Goal: Information Seeking & Learning: Learn about a topic

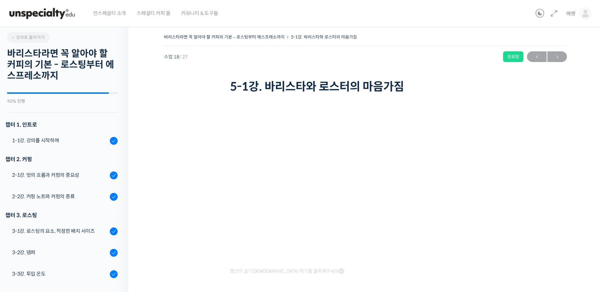
scroll to position [408, 0]
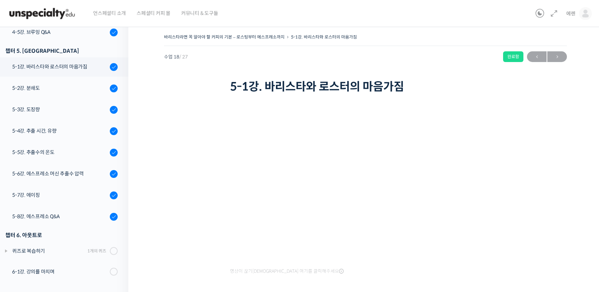
scroll to position [408, 0]
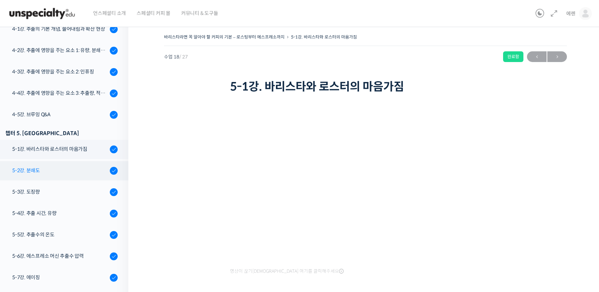
click at [54, 170] on div "5-2강. 분쇄도" at bounding box center [60, 171] width 96 height 8
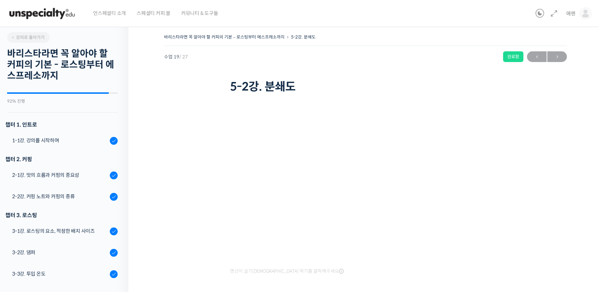
scroll to position [491, 0]
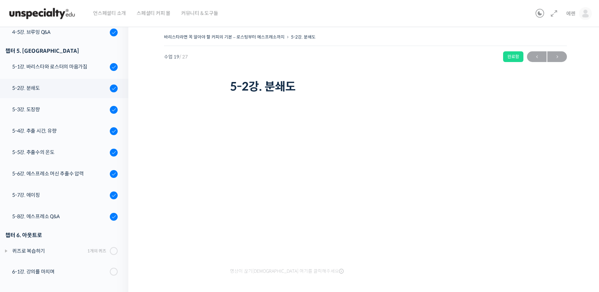
click at [207, 200] on div "바리스타라면 꼭 알아야 할 커피의 기본 – 로스팅부터 에스프레소까지 5-2강. 분쇄도 완료함 수업 19 / 27 완료함 ← 이전 다…" at bounding box center [365, 170] width 403 height 277
click at [79, 108] on div "5-3강. 도징량" at bounding box center [60, 110] width 96 height 8
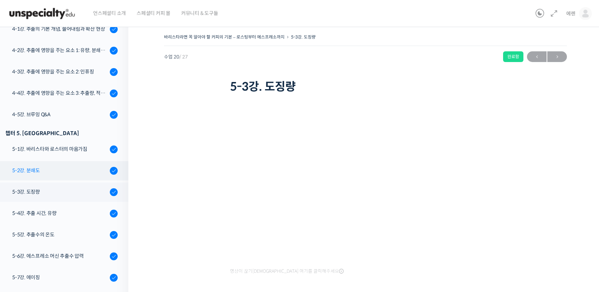
click at [83, 176] on link "5-2강. 분쇄도" at bounding box center [62, 170] width 132 height 19
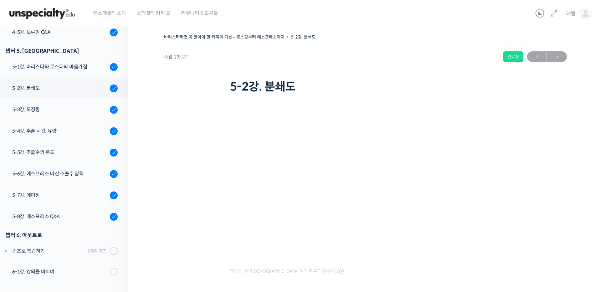
scroll to position [408, 0]
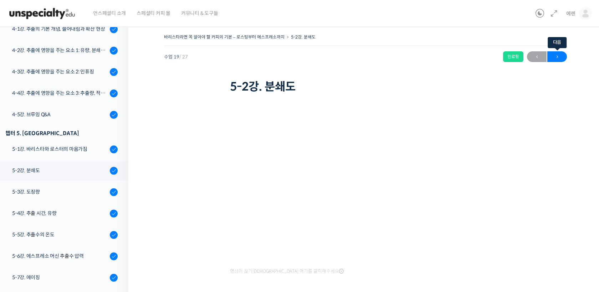
click at [565, 59] on span "→" at bounding box center [558, 57] width 20 height 10
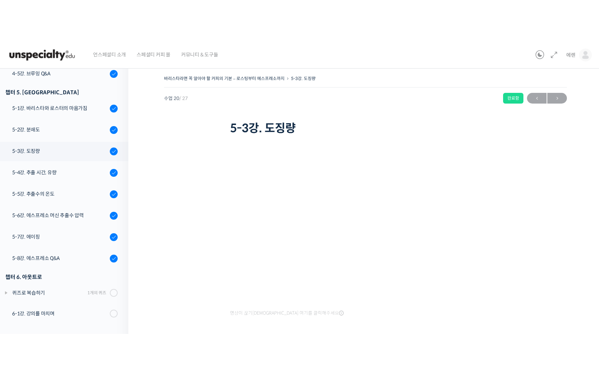
scroll to position [408, 0]
